Goal: Task Accomplishment & Management: Manage account settings

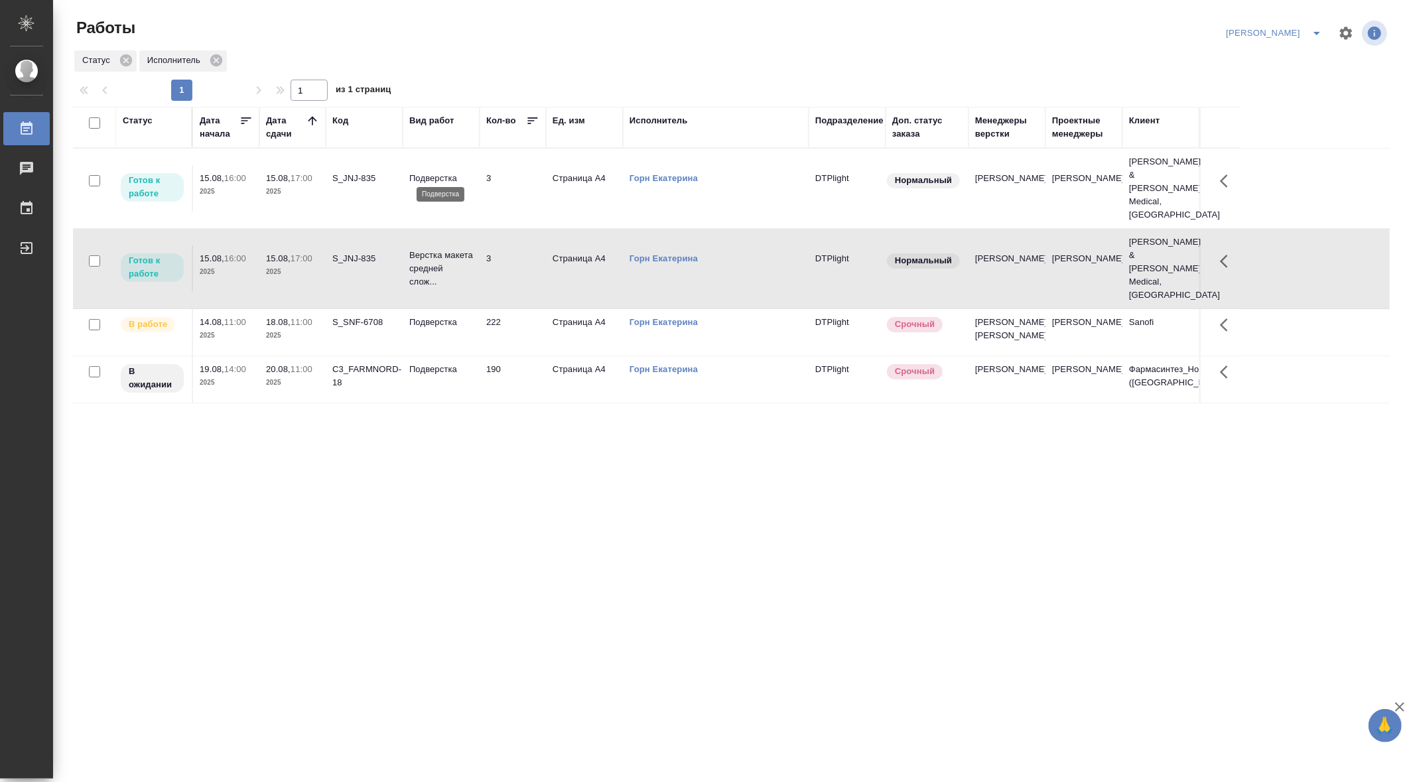
click at [433, 172] on p "Подверстка" at bounding box center [441, 178] width 64 height 13
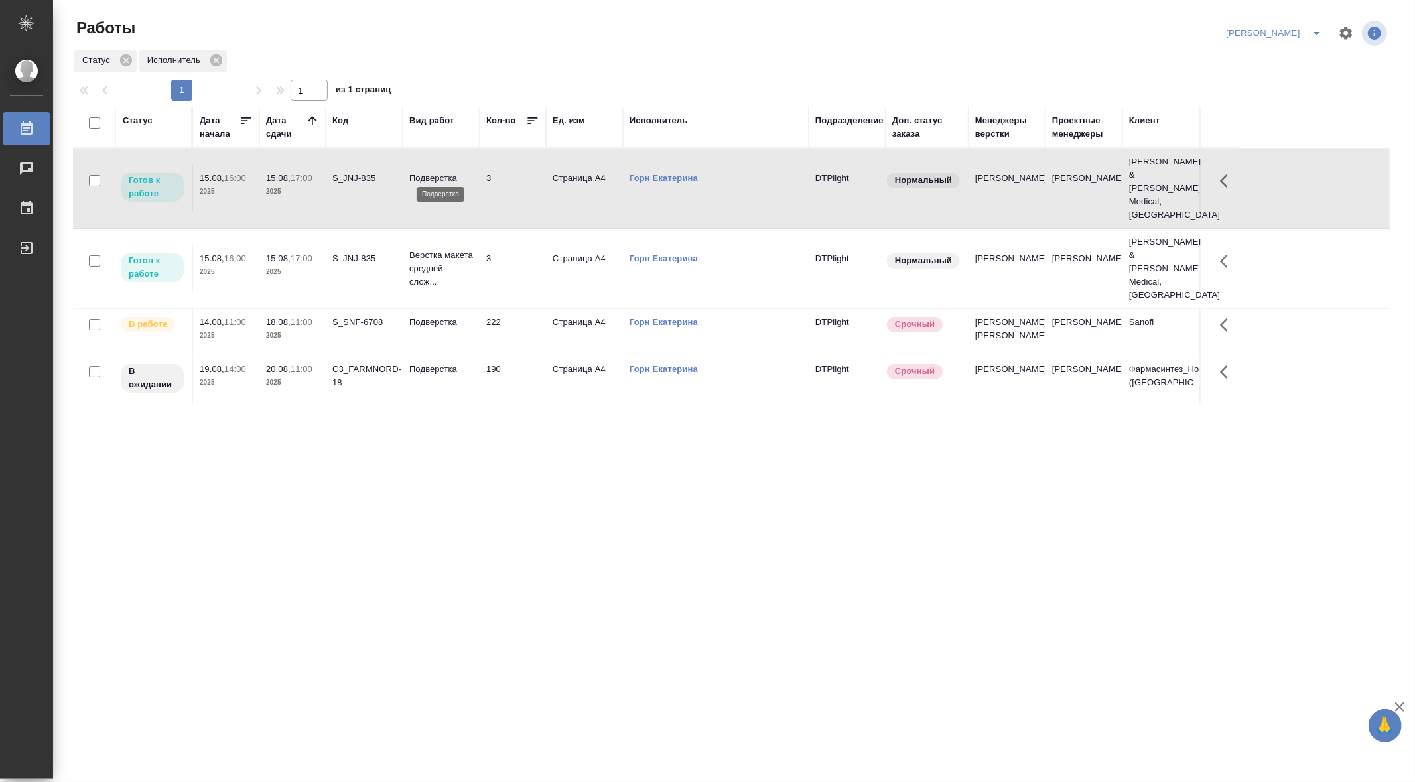
click at [433, 172] on p "Подверстка" at bounding box center [441, 178] width 64 height 13
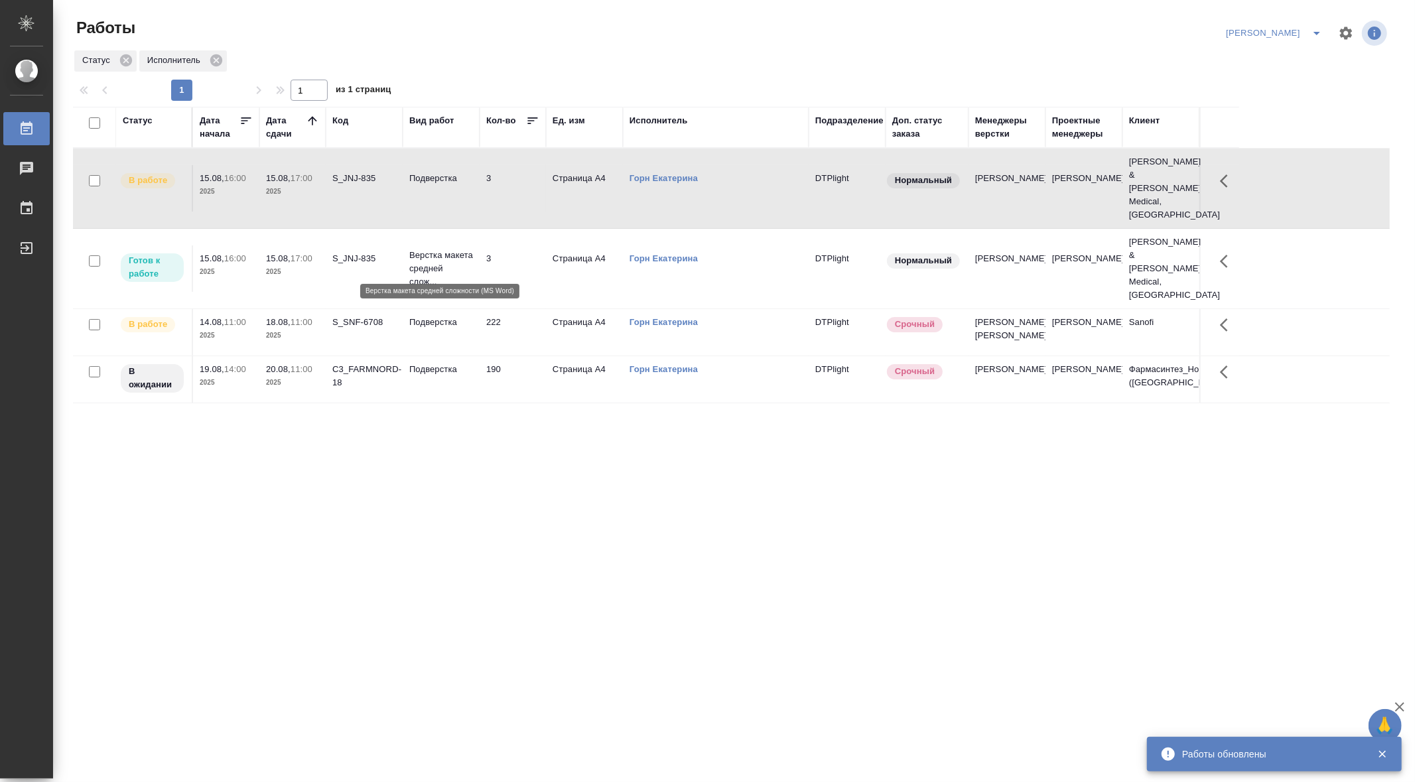
click at [421, 249] on p "Верстка макета средней слож..." at bounding box center [441, 269] width 64 height 40
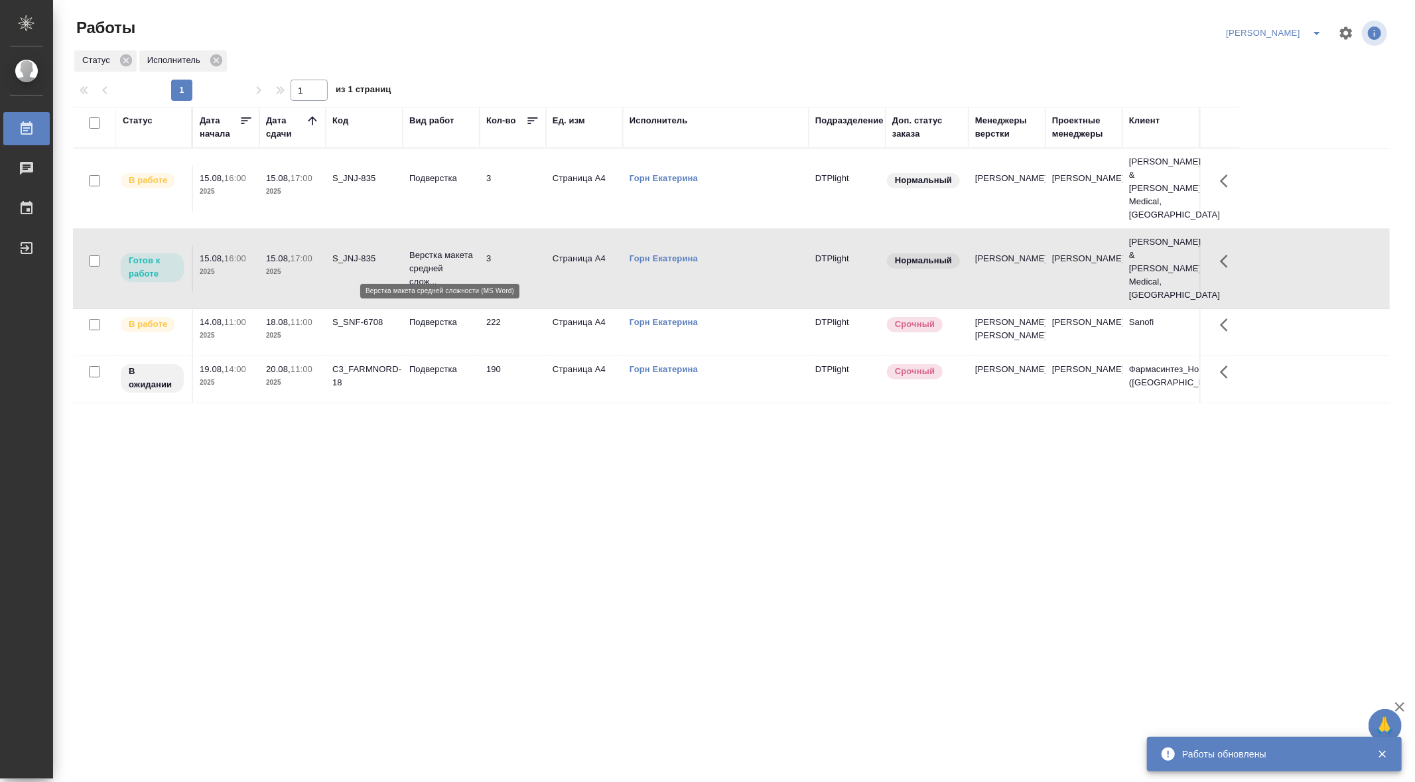
click at [421, 249] on p "Верстка макета средней слож..." at bounding box center [441, 269] width 64 height 40
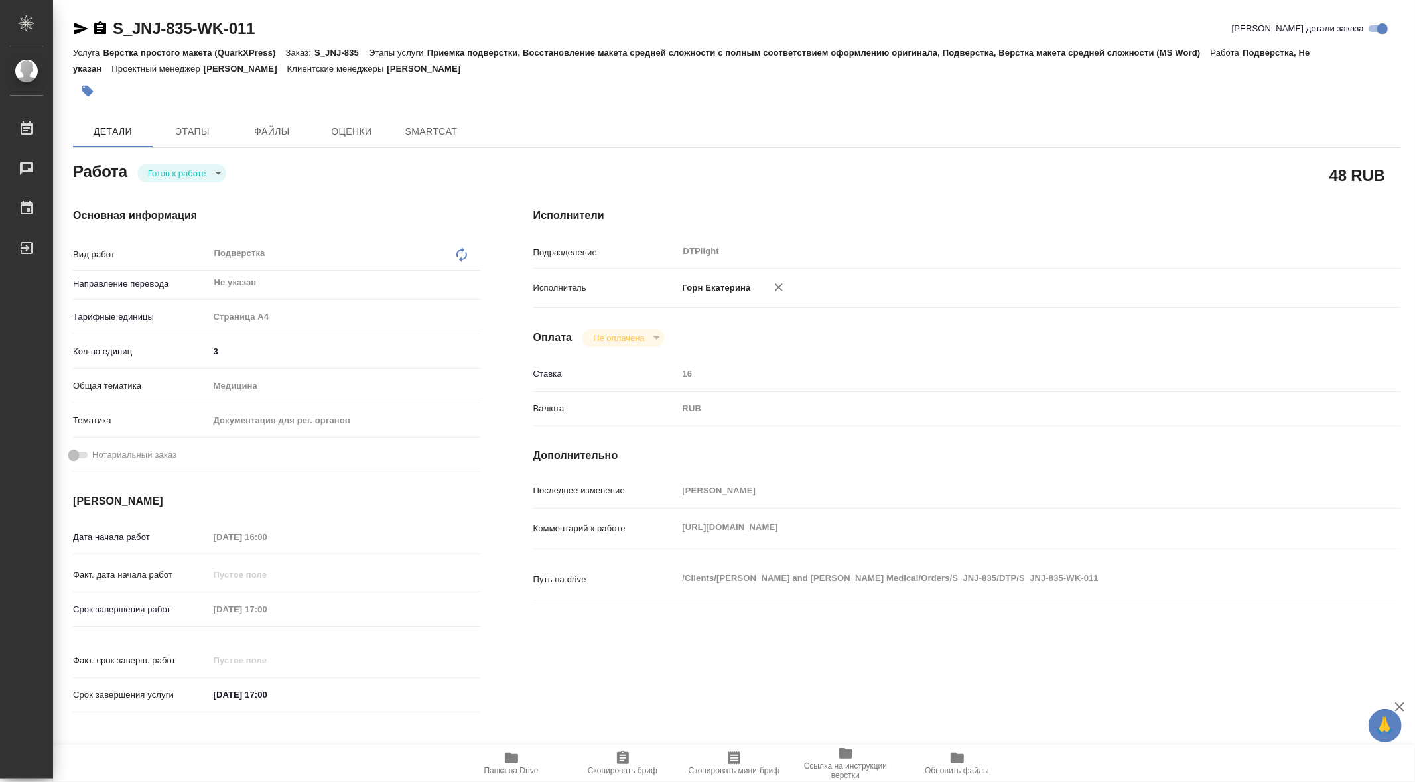
type textarea "x"
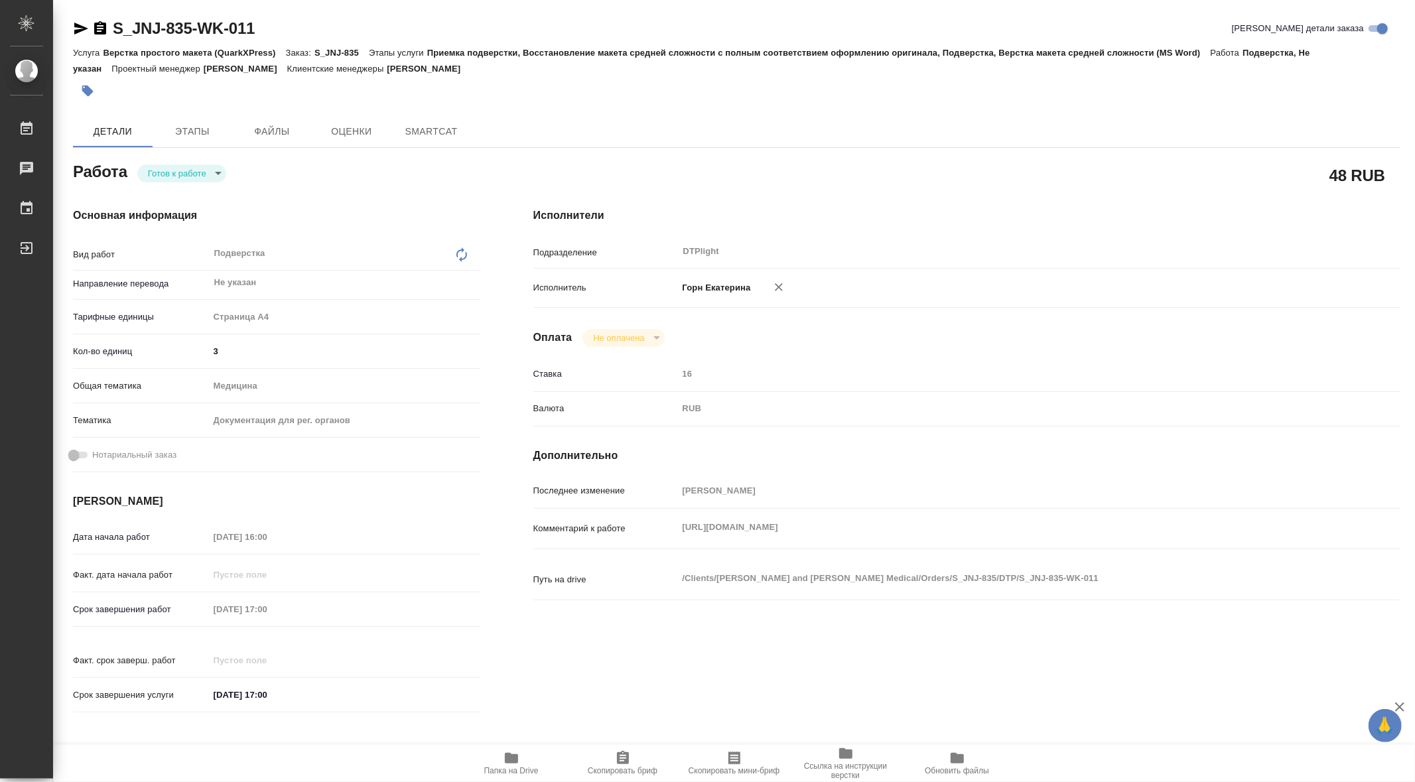
type textarea "x"
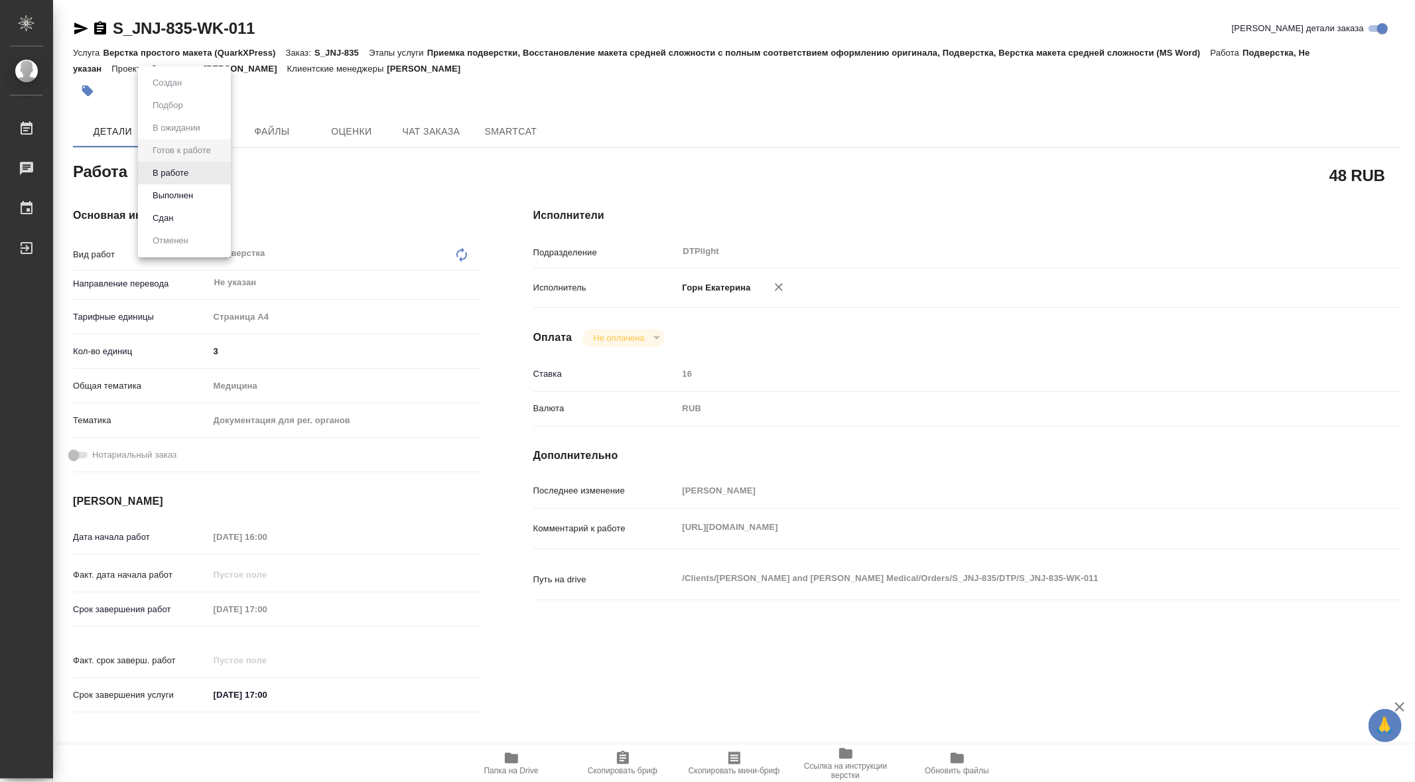
click at [204, 178] on body "🙏 .cls-1 fill:#fff; AWATERA Gorn Ekaterina Работы Чаты График Выйти S_JNJ-835-W…" at bounding box center [707, 391] width 1415 height 782
type textarea "x"
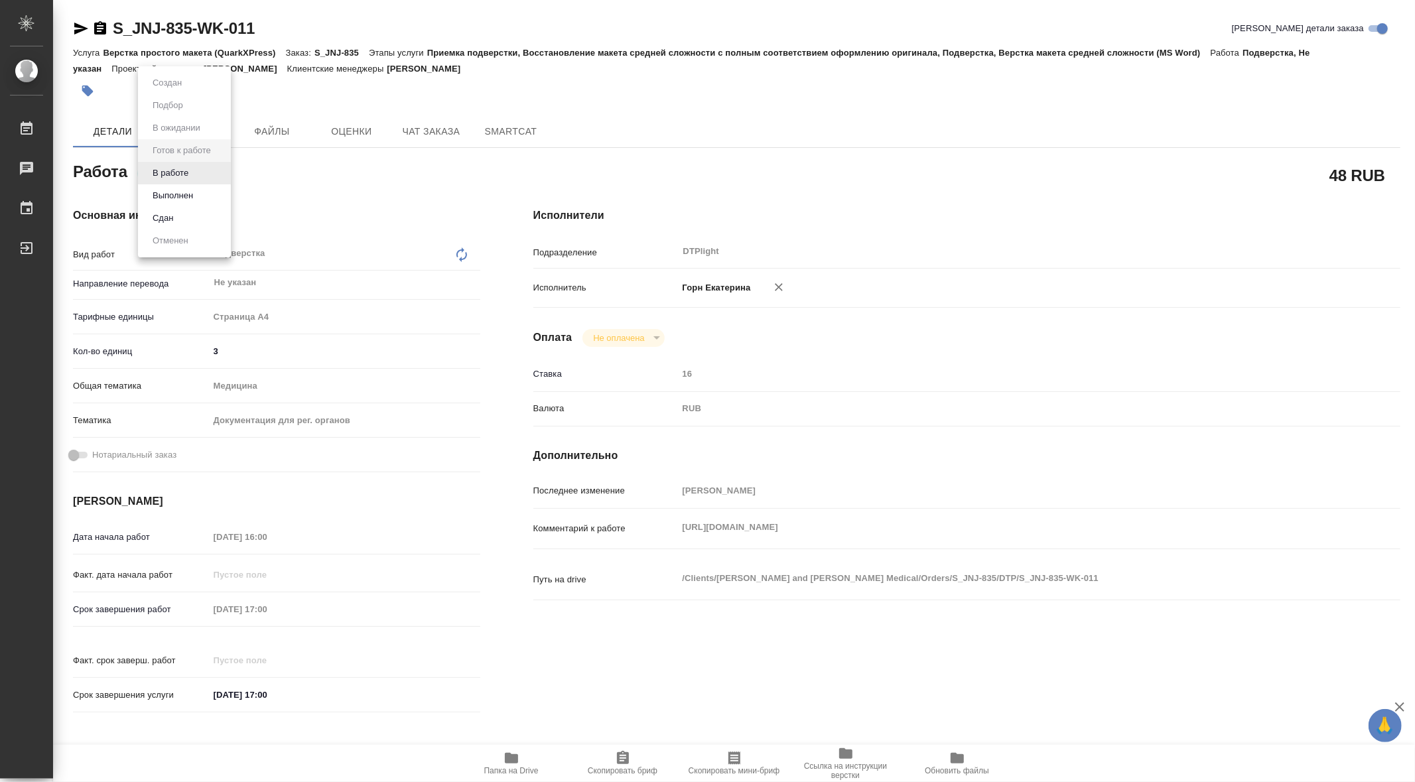
type textarea "x"
click at [196, 172] on li "В работе" at bounding box center [184, 173] width 93 height 23
type textarea "x"
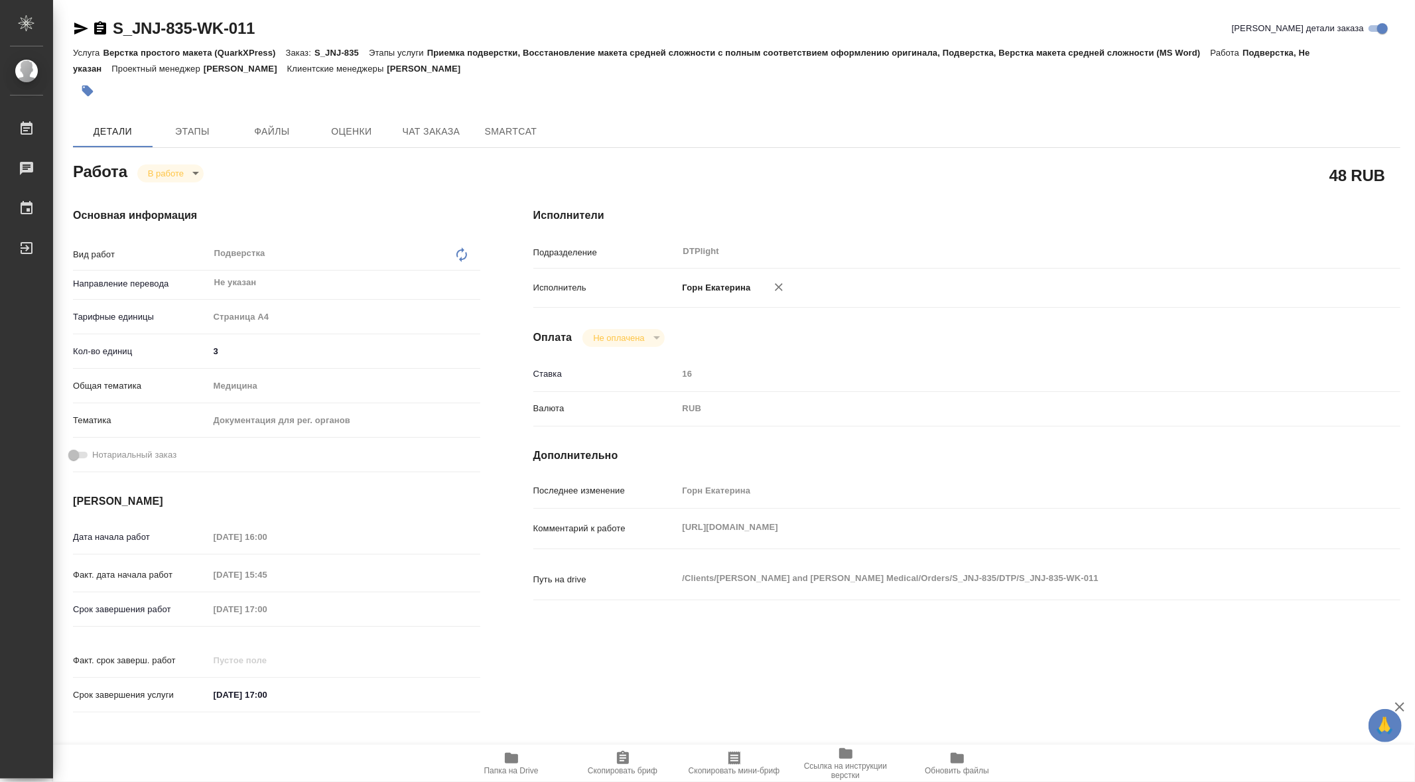
type textarea "x"
click at [505, 755] on icon "button" at bounding box center [511, 758] width 13 height 11
click at [194, 175] on body "🙏 .cls-1 fill:#fff; AWATERA Gorn Ekaterina Работы 0 Чаты График Выйти S_JNJ-835…" at bounding box center [707, 391] width 1415 height 782
click at [174, 192] on button "Выполнен" at bounding box center [173, 195] width 48 height 15
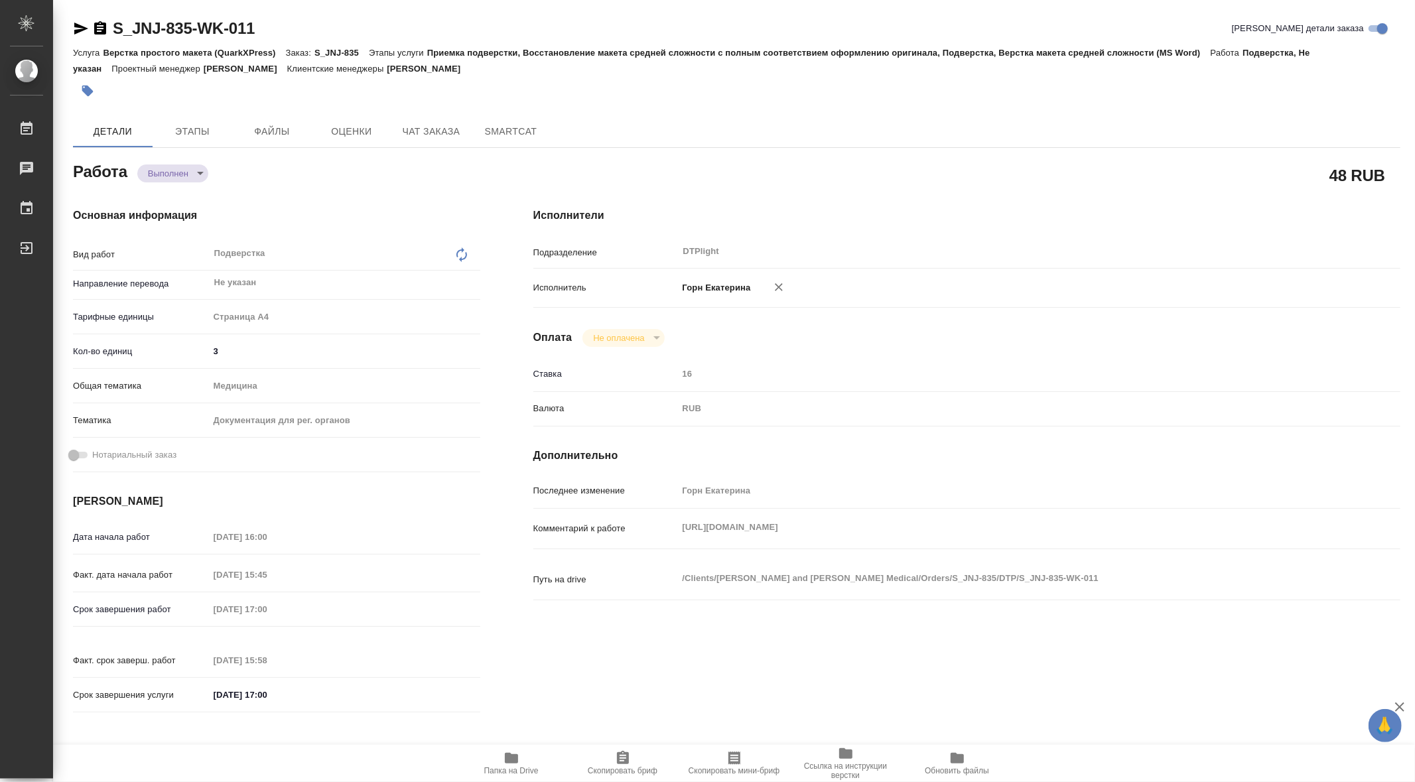
type textarea "x"
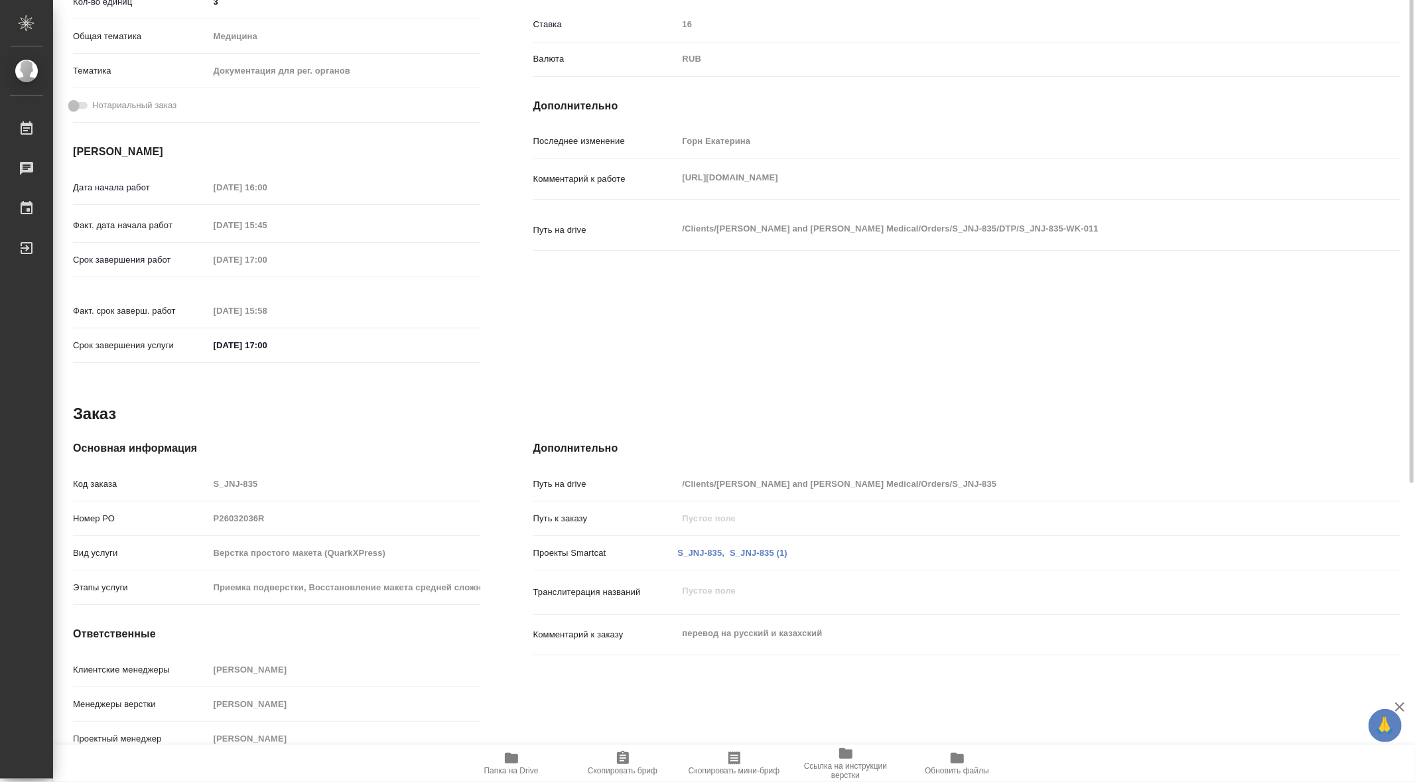
type textarea "x"
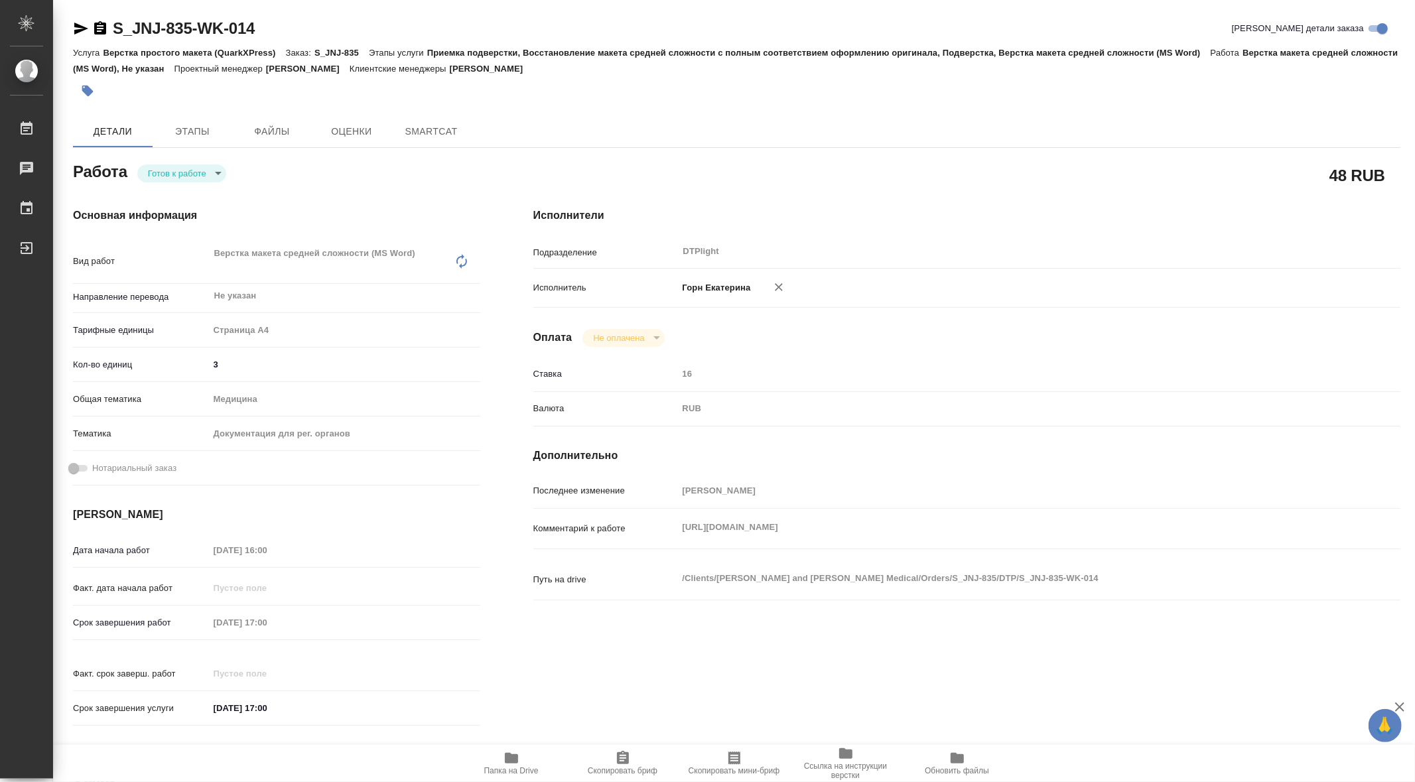
type textarea "x"
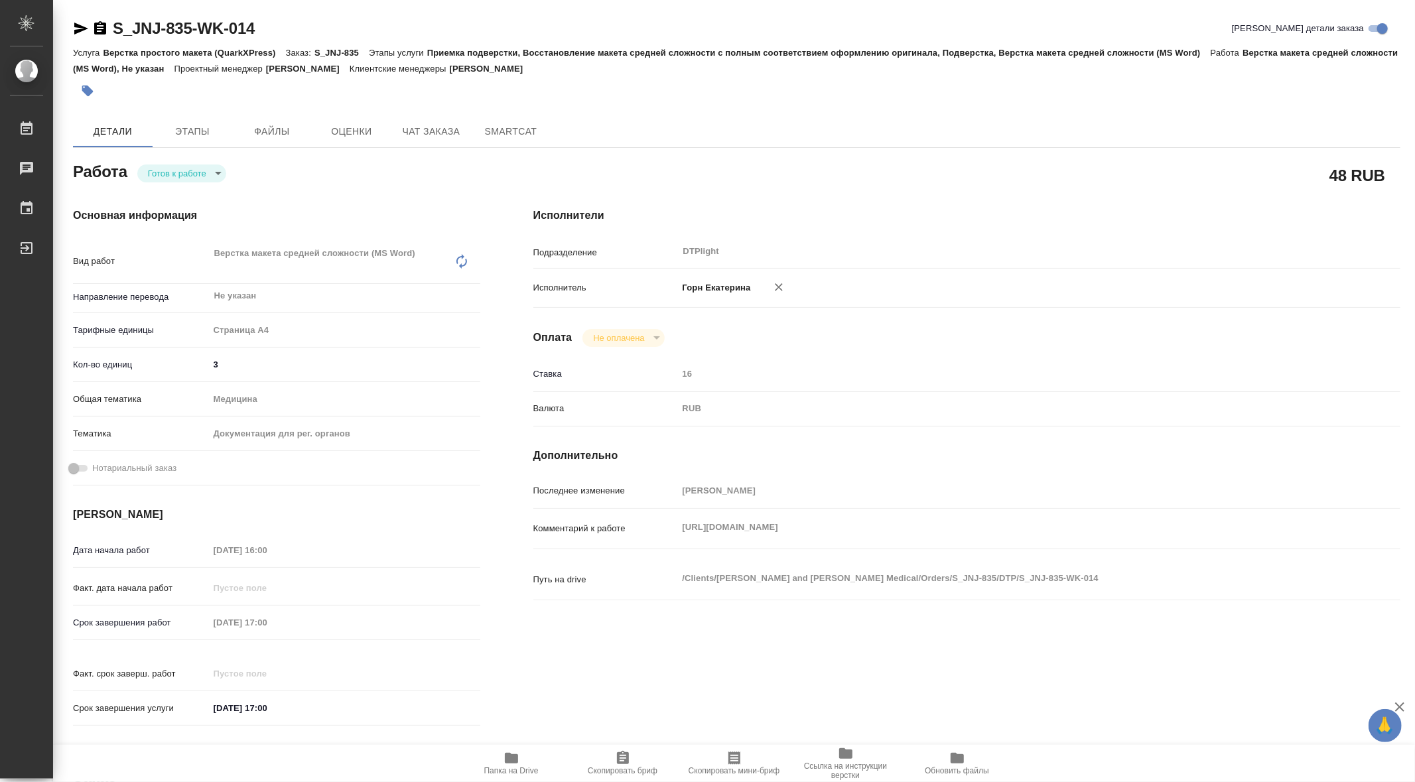
click at [214, 170] on body "🙏 .cls-1 fill:#fff; AWATERA Gorn Ekaterina Работы Чаты График Выйти S_JNJ-835-W…" at bounding box center [707, 391] width 1415 height 782
type textarea "x"
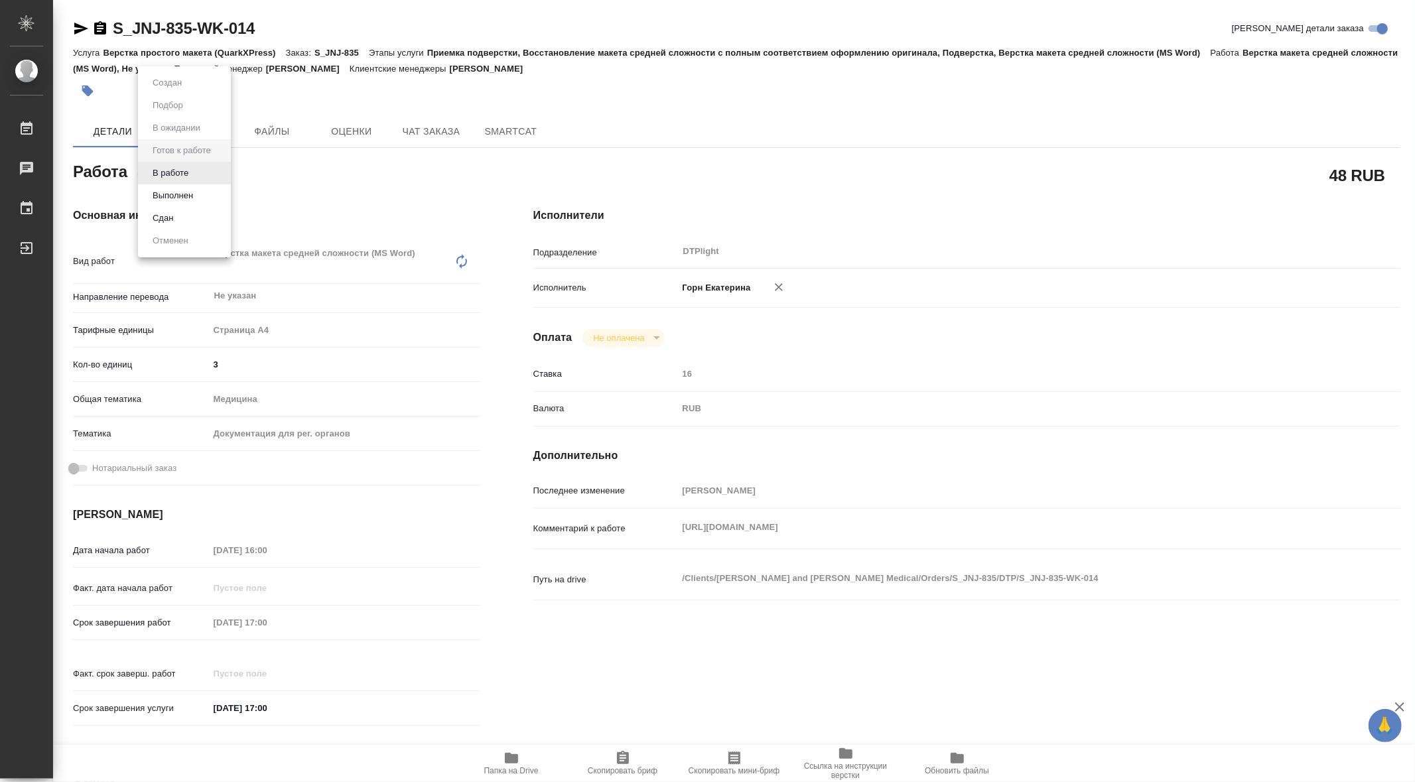
type textarea "x"
click at [178, 174] on button "В работе" at bounding box center [171, 173] width 44 height 15
type textarea "x"
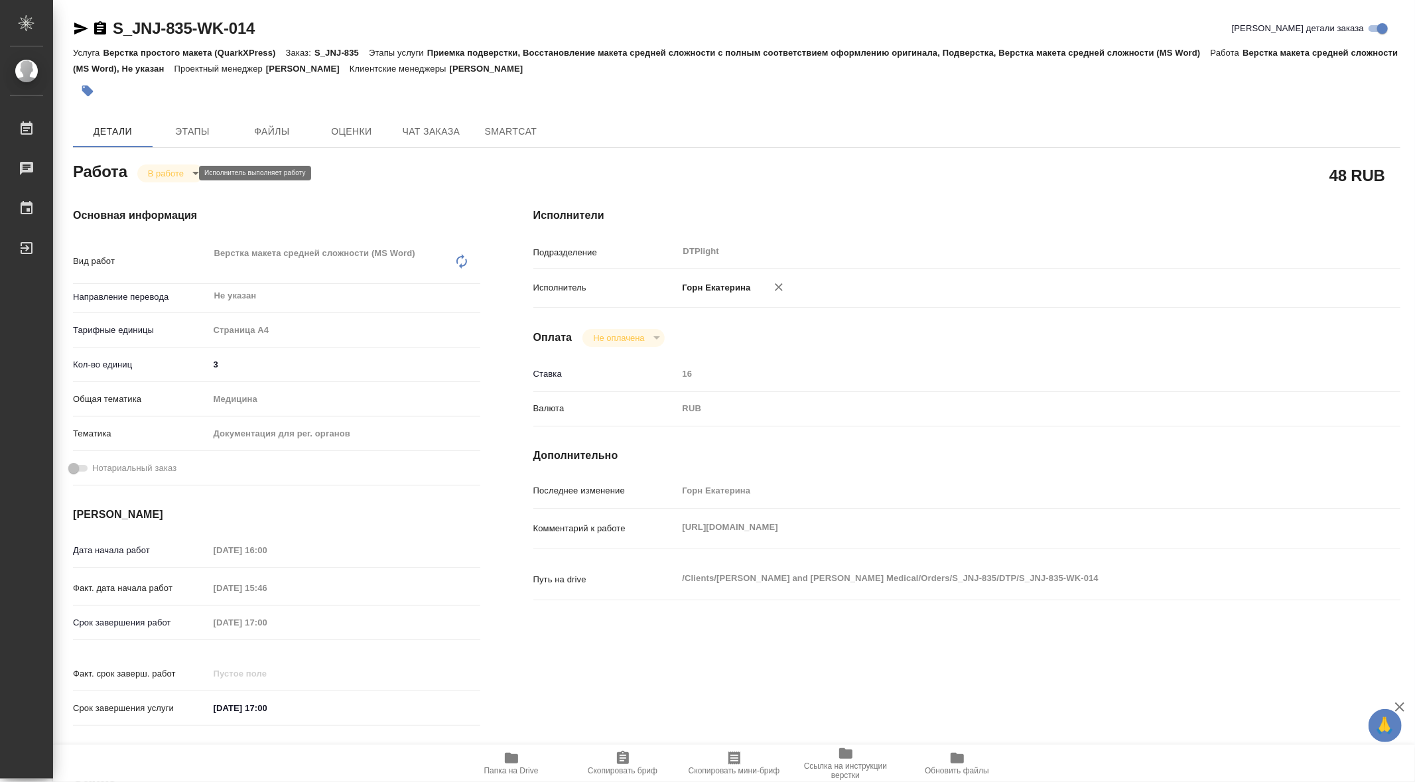
type textarea "x"
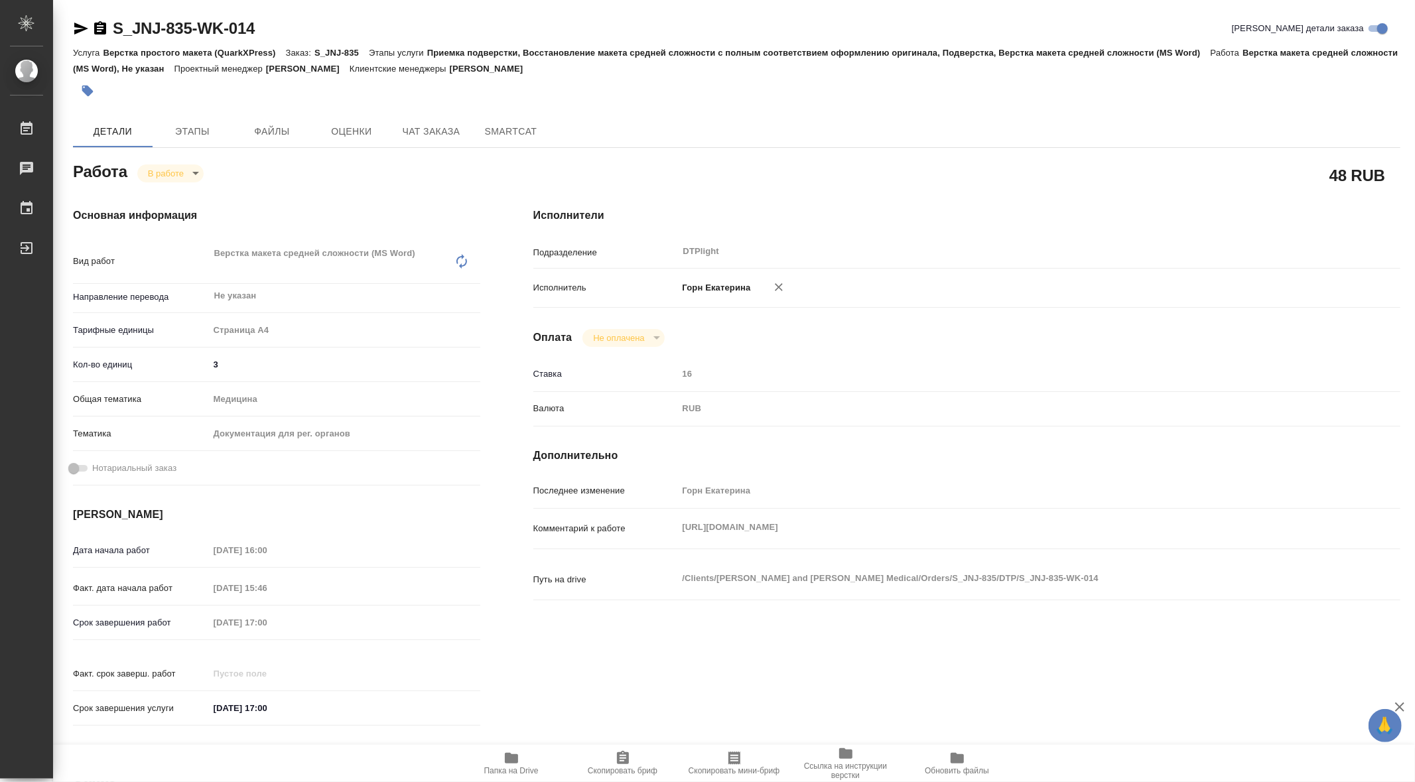
type textarea "x"
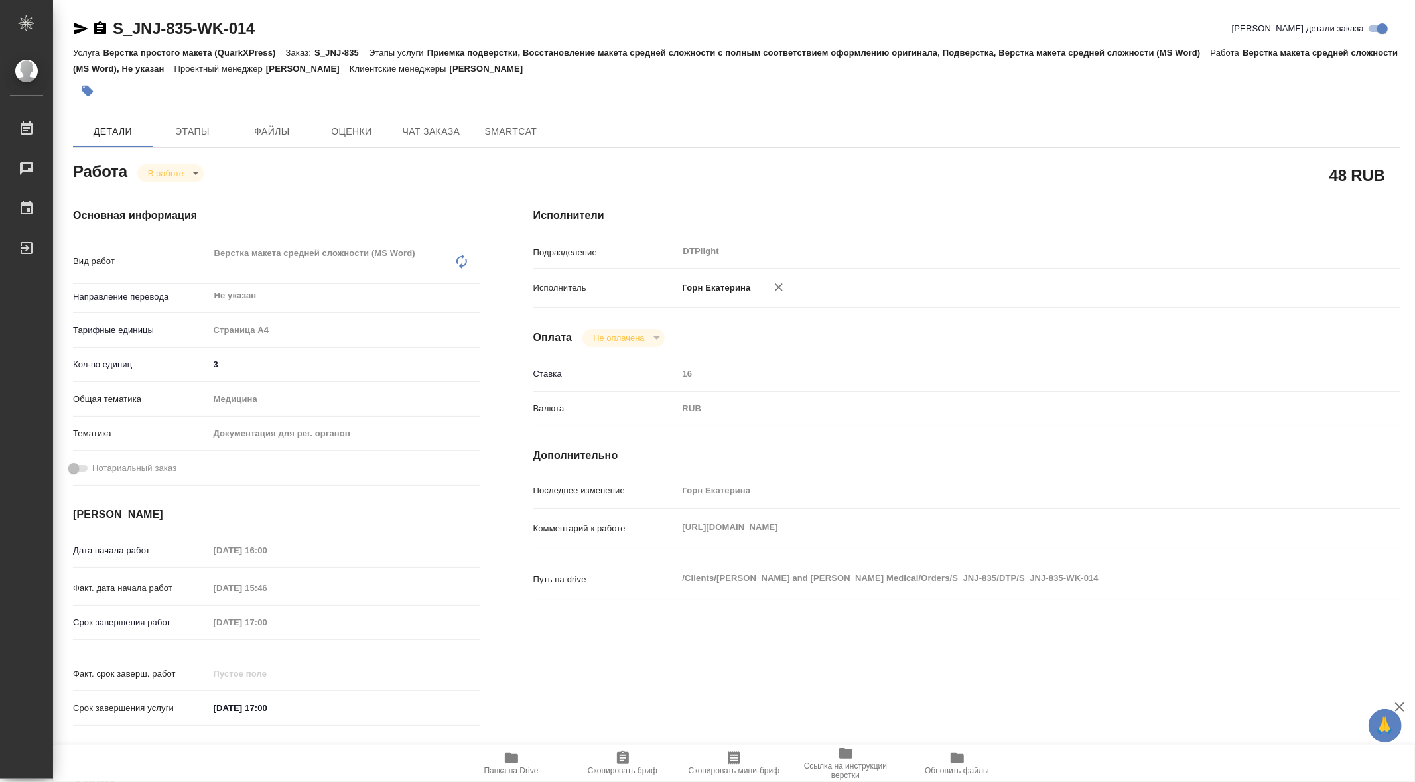
type textarea "x"
click at [506, 761] on icon "button" at bounding box center [511, 758] width 13 height 11
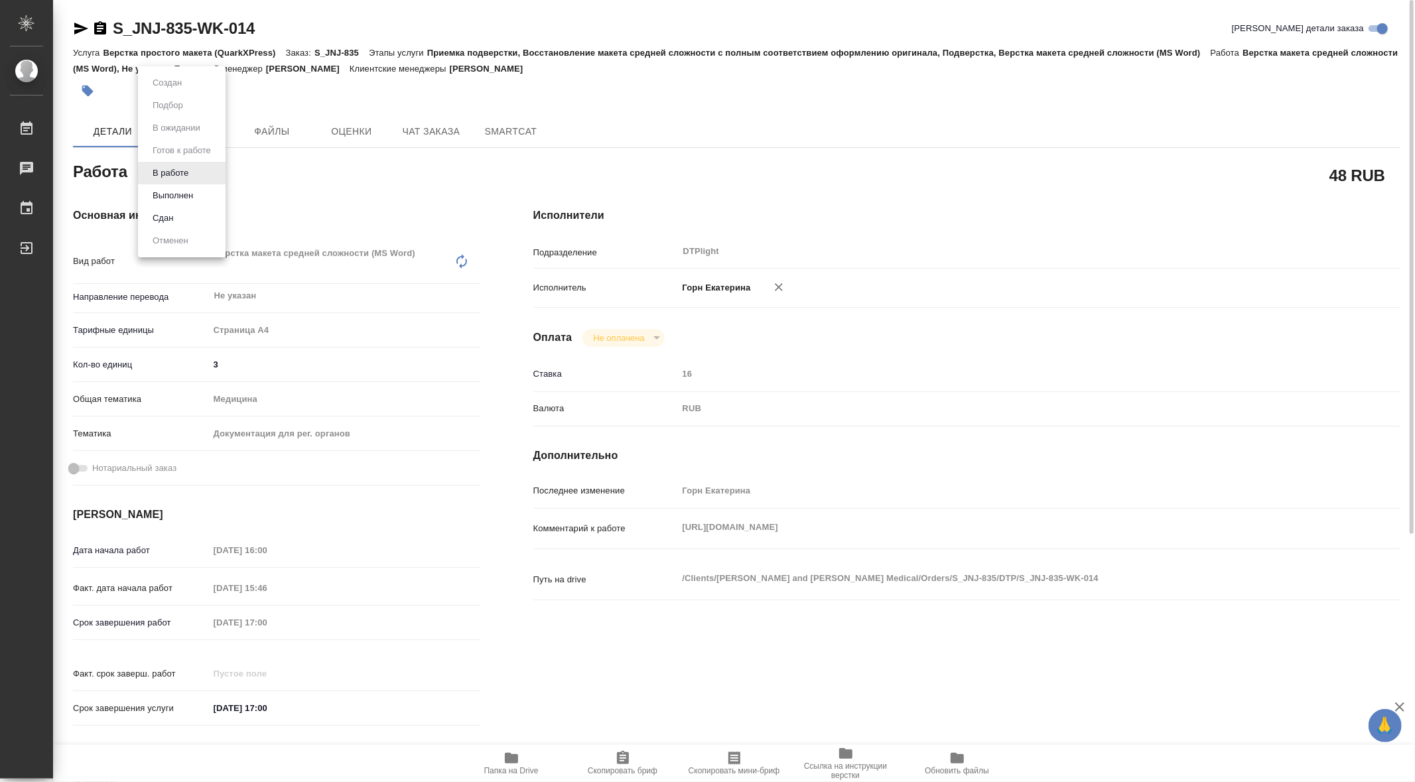
click at [186, 174] on body "🙏 .cls-1 fill:#fff; AWATERA Gorn Ekaterina Работы 0 Чаты График Выйти S_JNJ-835…" at bounding box center [707, 391] width 1415 height 782
click at [178, 196] on button "Выполнен" at bounding box center [173, 195] width 48 height 15
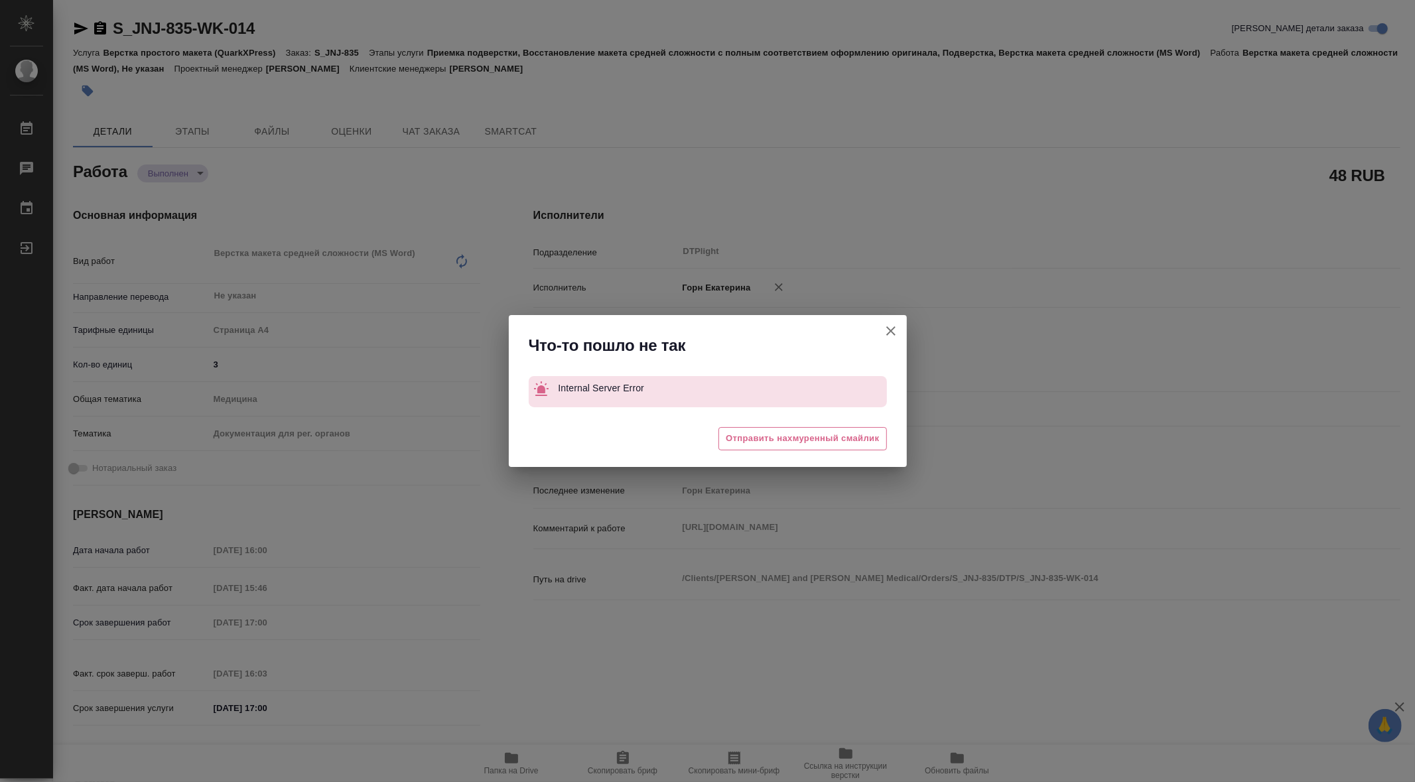
type textarea "x"
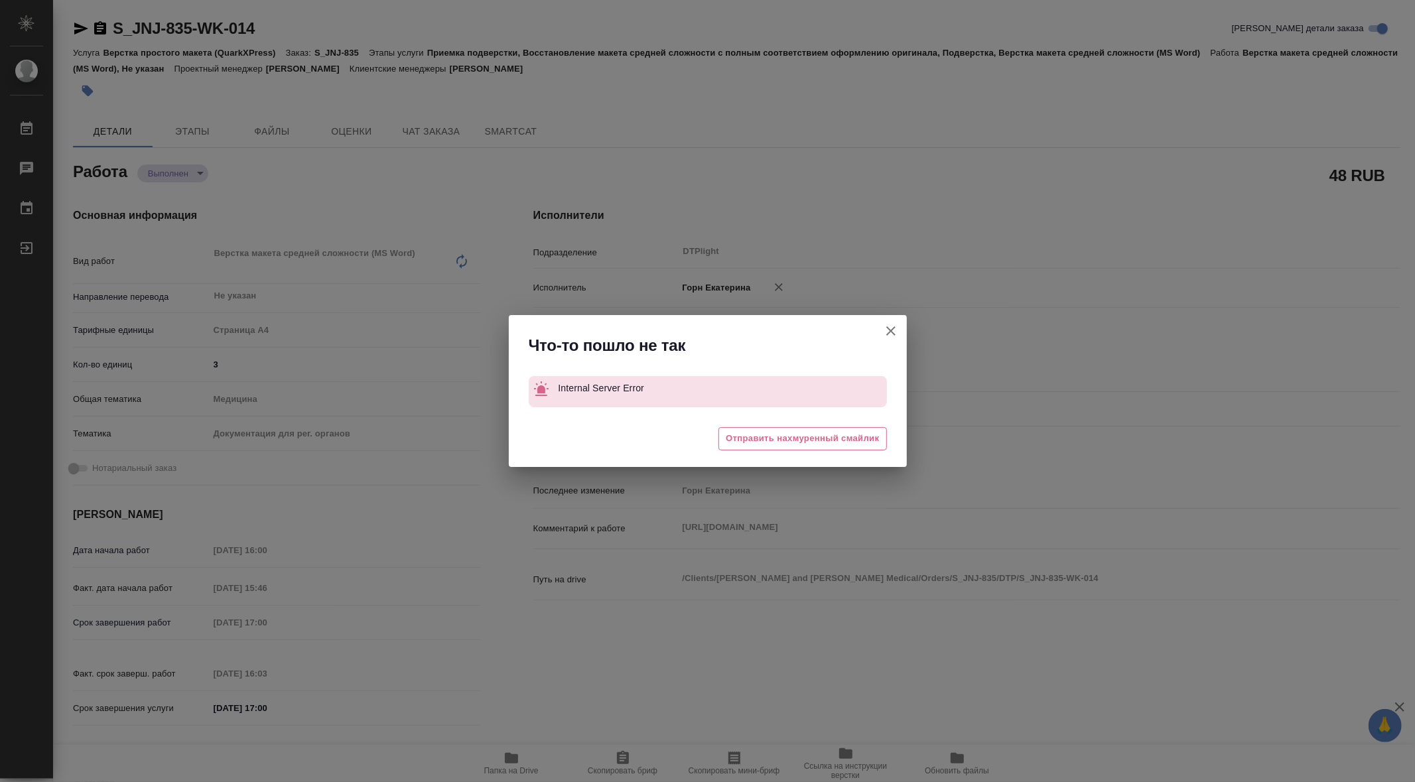
type textarea "x"
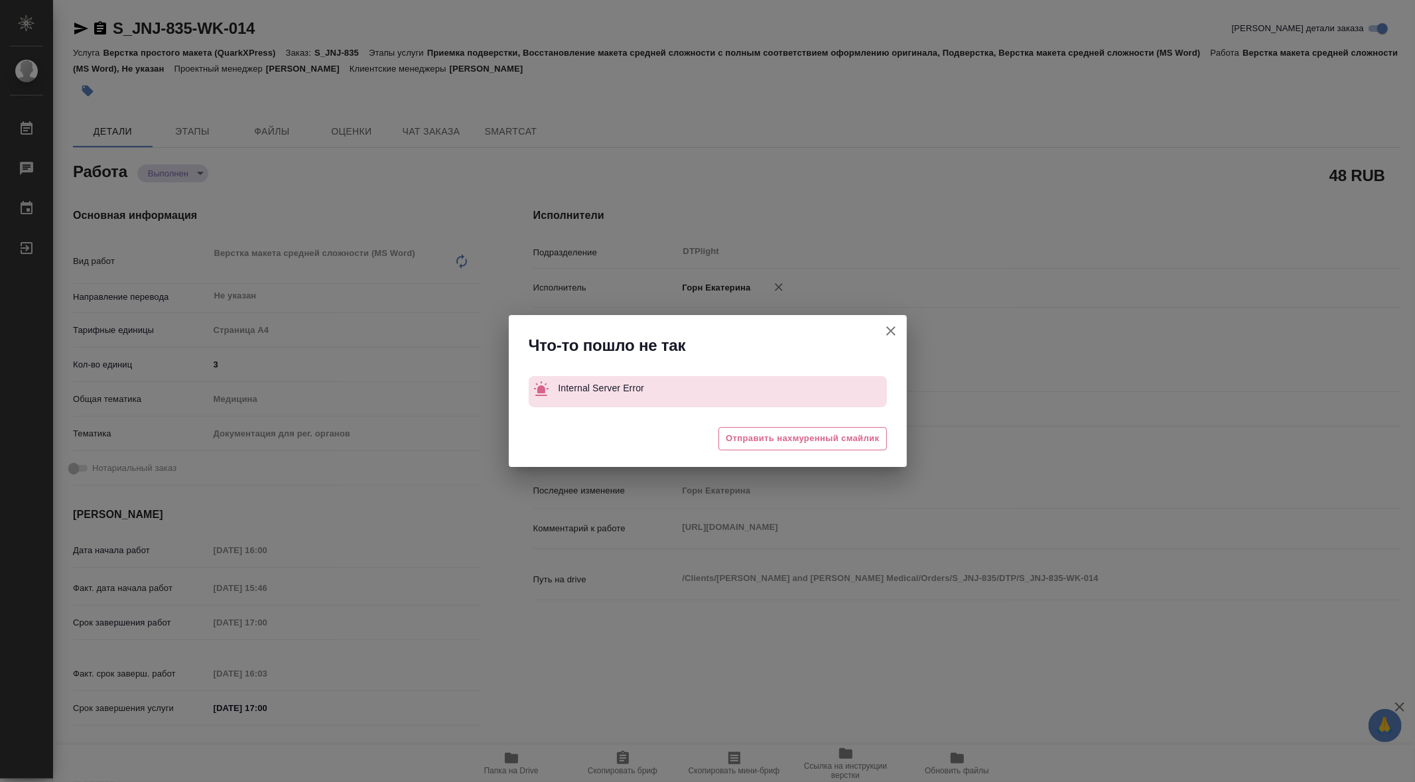
click at [895, 326] on icon "button" at bounding box center [891, 331] width 16 height 16
type textarea "x"
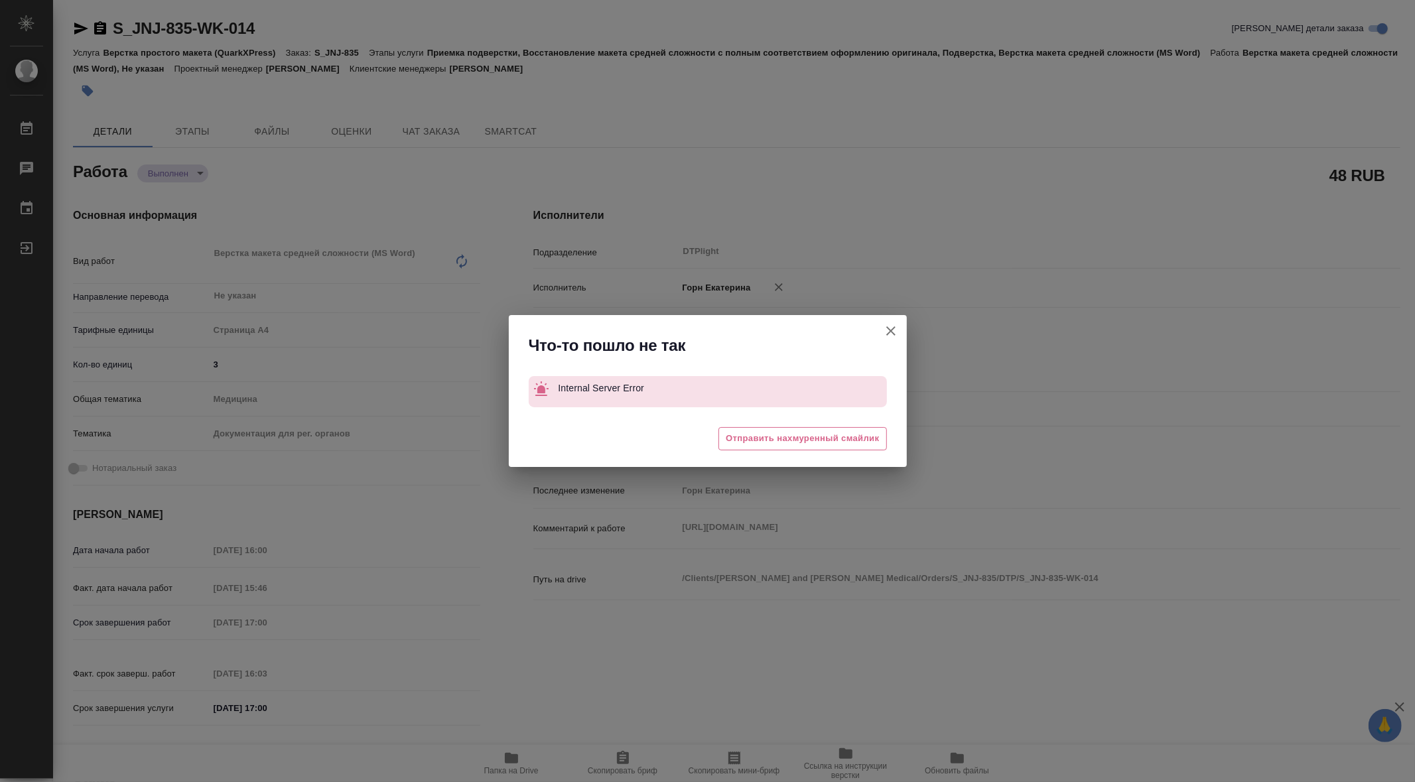
type textarea "x"
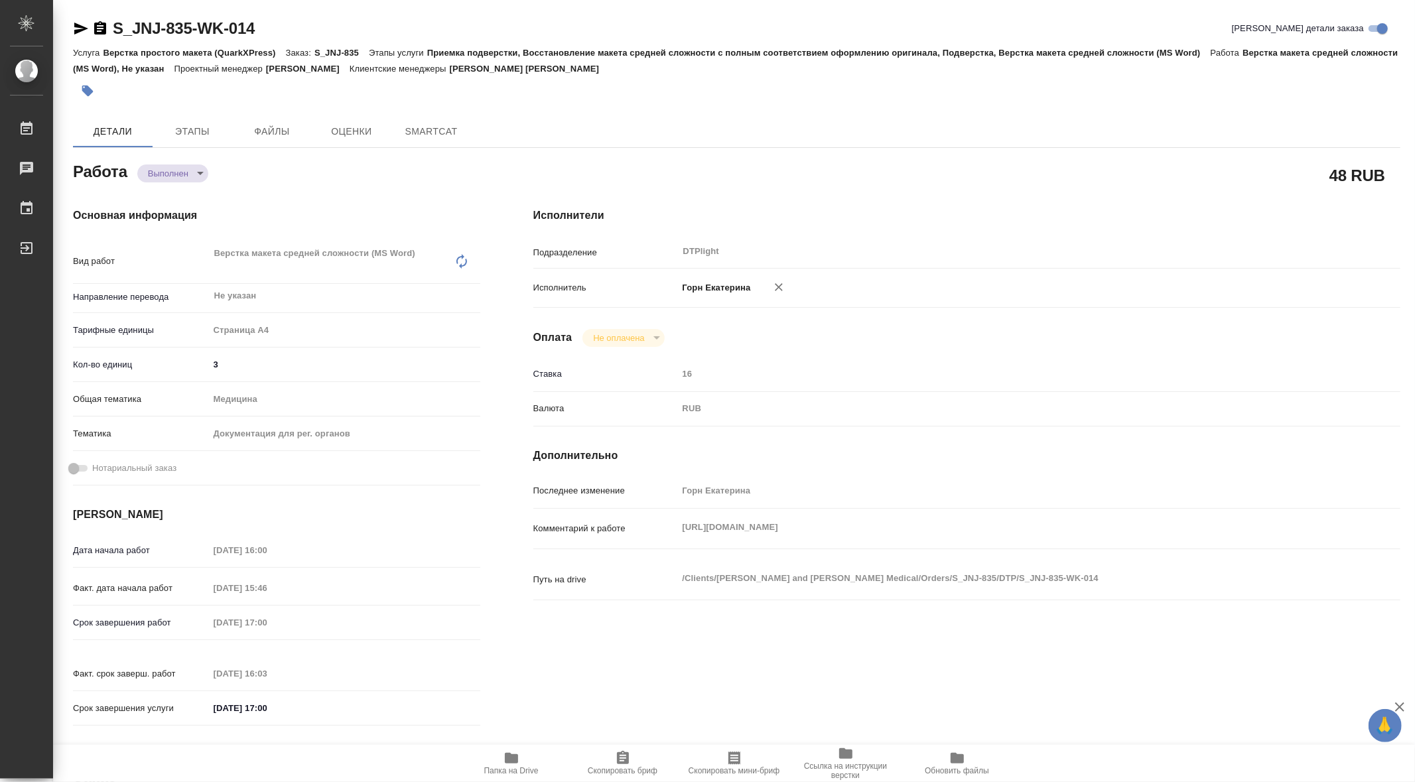
type textarea "x"
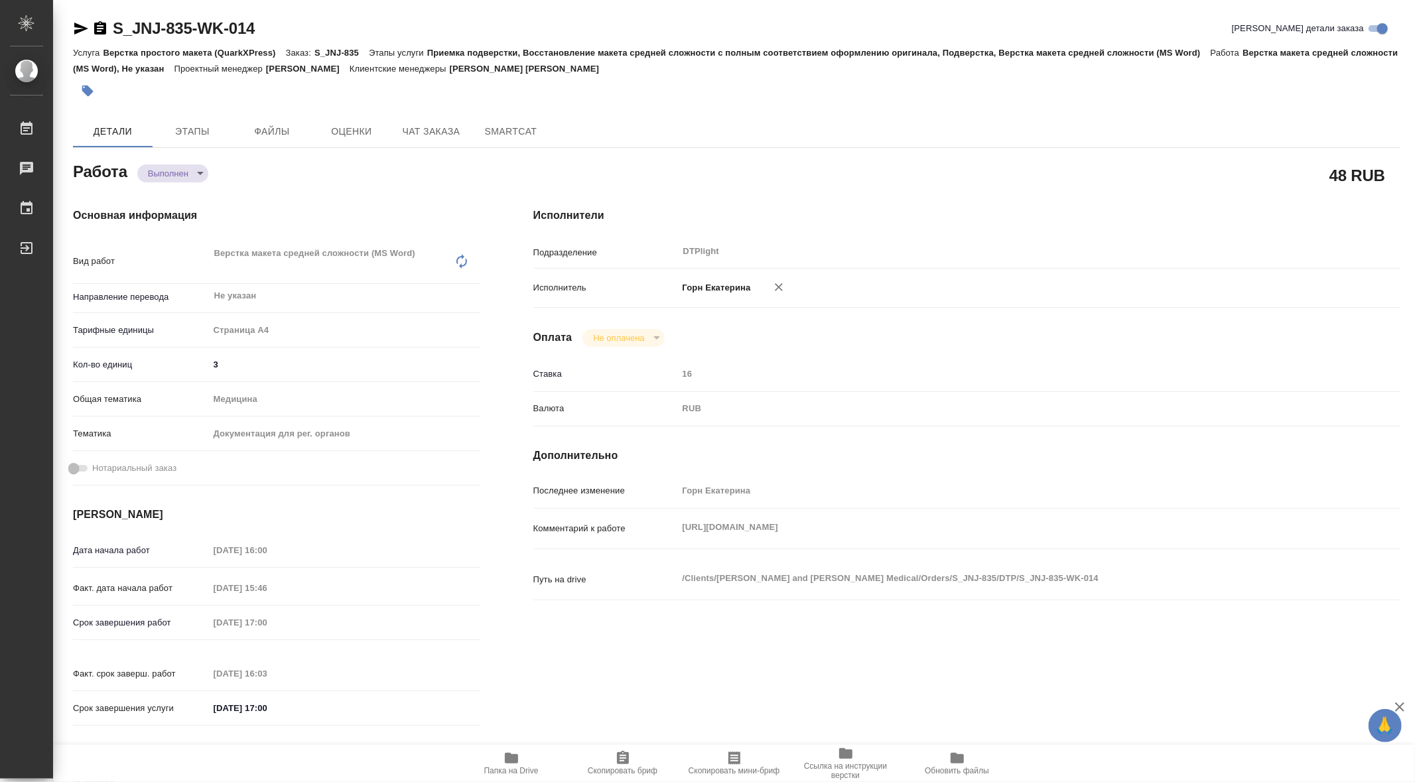
type textarea "x"
